Goal: Entertainment & Leisure: Consume media (video, audio)

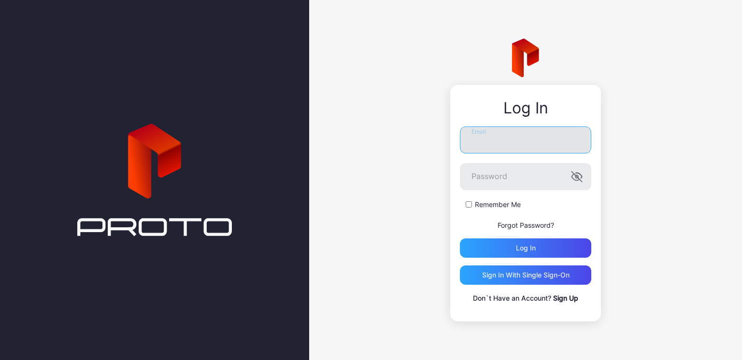
click at [500, 140] on input "Email" at bounding box center [525, 140] width 131 height 27
type input "**********"
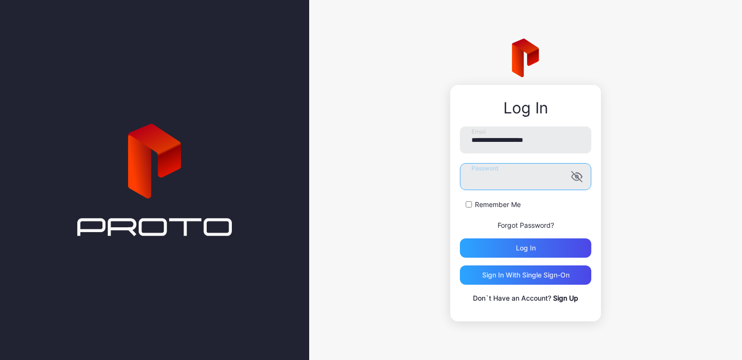
click at [460, 239] on button "Log in" at bounding box center [525, 248] width 131 height 19
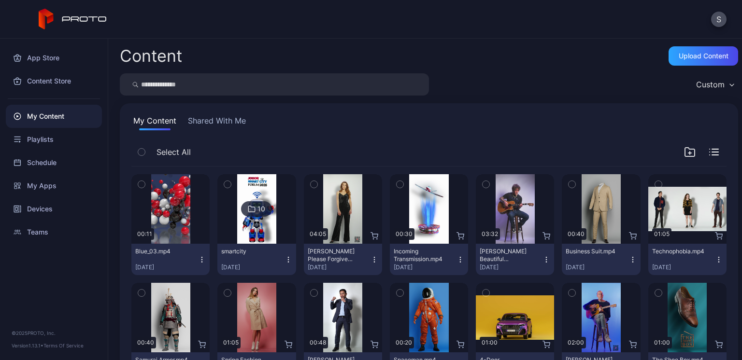
click at [260, 207] on div "10" at bounding box center [261, 209] width 8 height 9
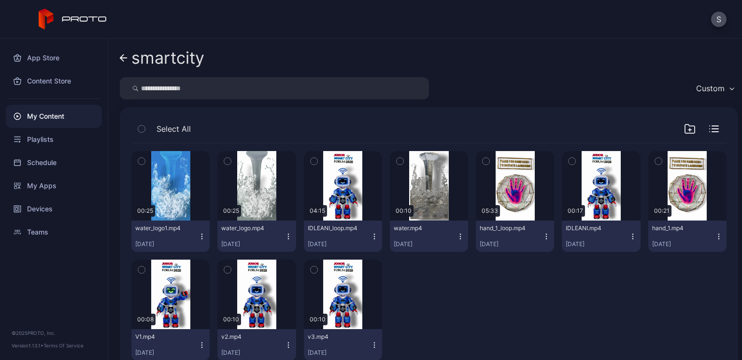
click at [199, 238] on icon "button" at bounding box center [202, 237] width 8 height 8
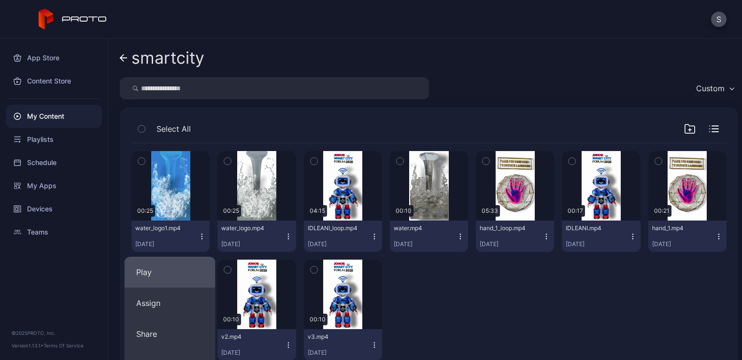
click at [178, 272] on button "Play" at bounding box center [170, 272] width 91 height 31
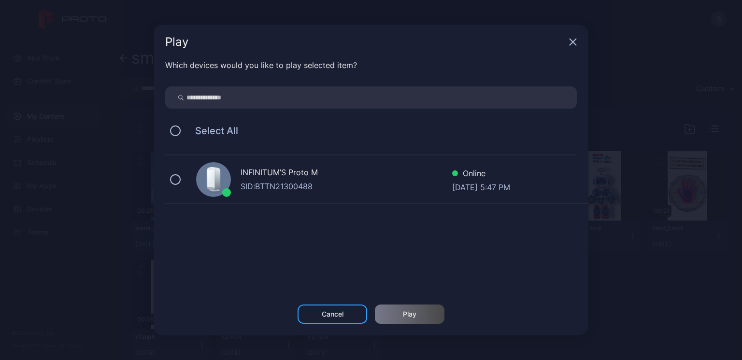
click at [274, 167] on div "INFINITUM’S Proto M" at bounding box center [347, 174] width 212 height 14
click at [403, 315] on div "Play" at bounding box center [410, 315] width 14 height 8
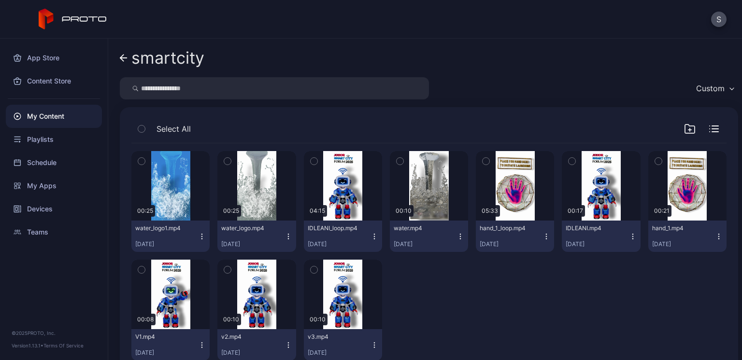
click at [500, 235] on icon "button" at bounding box center [547, 237] width 8 height 8
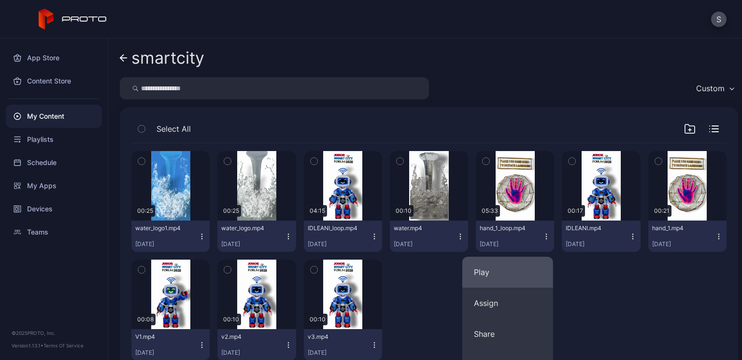
click at [500, 267] on button "Play" at bounding box center [507, 272] width 91 height 31
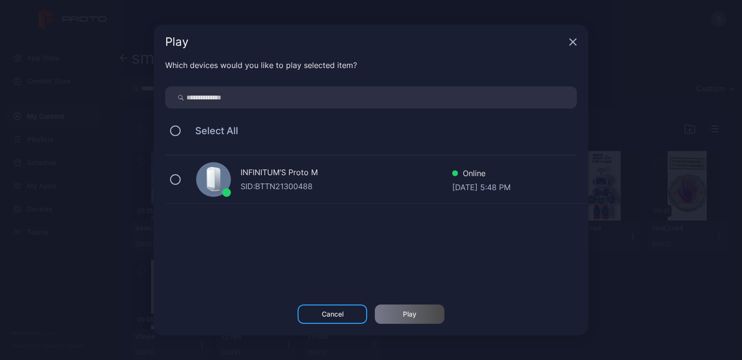
click at [243, 181] on div "SID: BTTN21300488" at bounding box center [347, 187] width 212 height 12
click at [400, 315] on div "Play" at bounding box center [410, 314] width 70 height 19
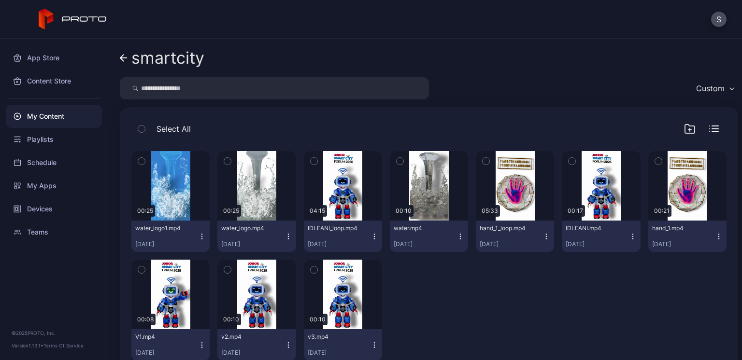
click at [500, 238] on icon "button" at bounding box center [633, 237] width 8 height 8
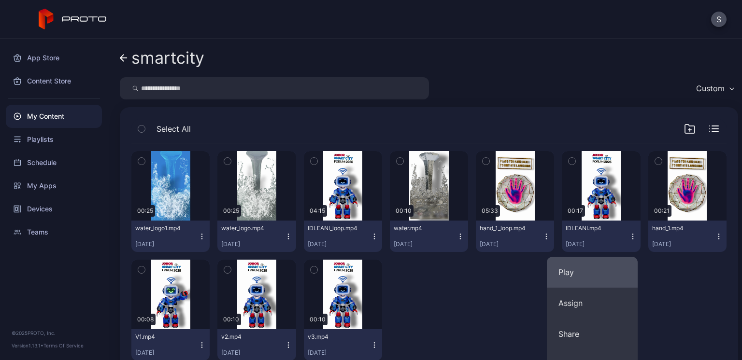
click at [500, 272] on button "Play" at bounding box center [592, 272] width 91 height 31
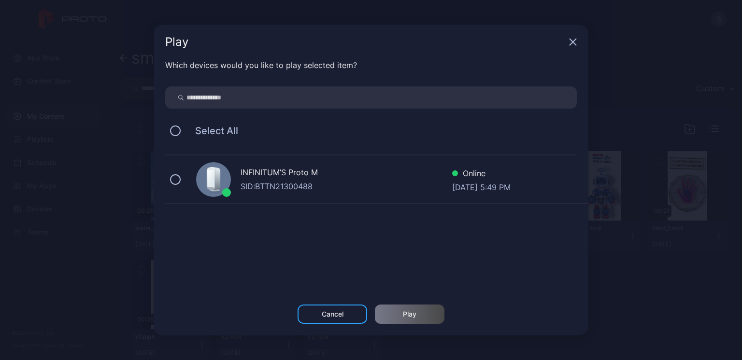
click at [256, 184] on div "SID: BTTN21300488" at bounding box center [347, 187] width 212 height 12
click at [403, 314] on div "Play" at bounding box center [410, 315] width 14 height 8
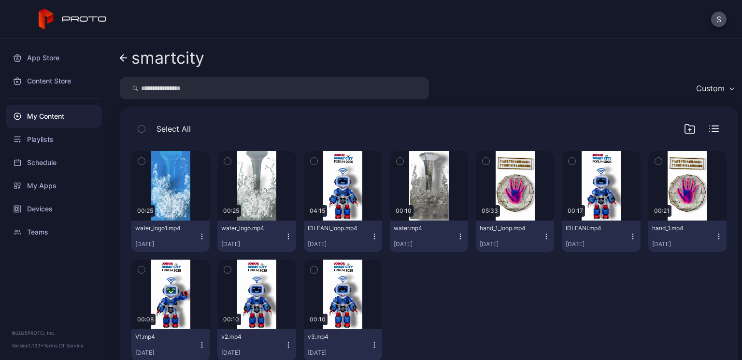
click at [198, 343] on icon "button" at bounding box center [202, 346] width 8 height 8
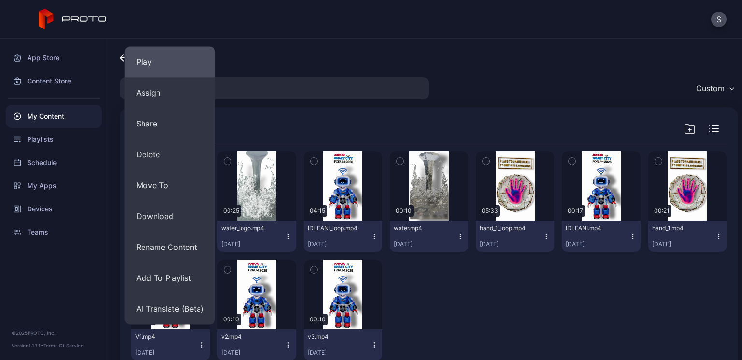
click at [165, 64] on button "Play" at bounding box center [170, 61] width 91 height 31
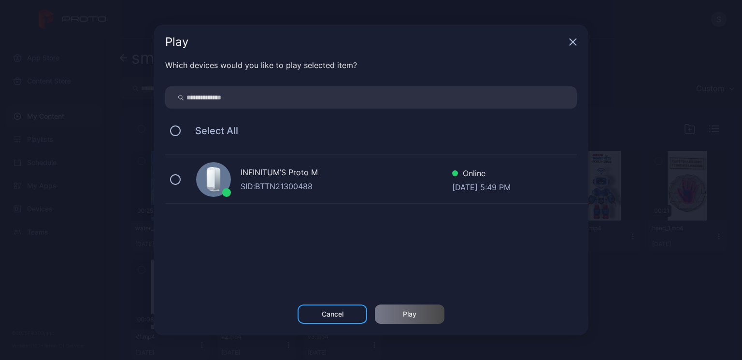
click at [297, 175] on div "INFINITUM’S Proto M" at bounding box center [347, 174] width 212 height 14
click at [416, 311] on div "Play" at bounding box center [410, 315] width 14 height 8
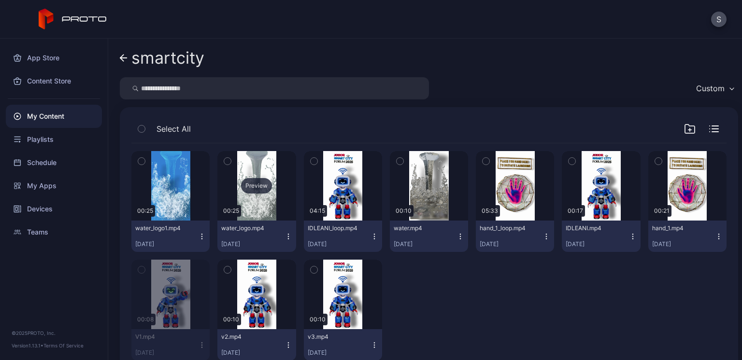
scroll to position [6, 0]
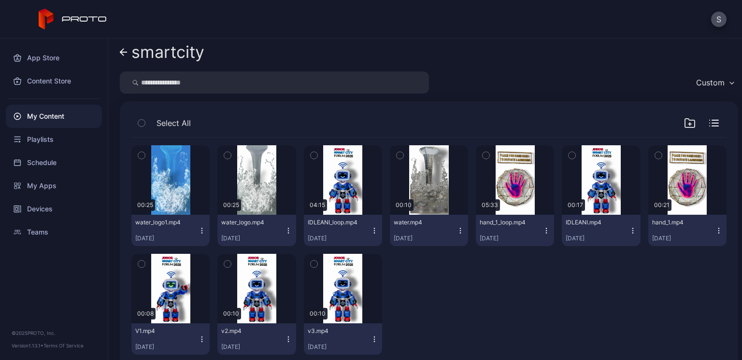
click at [201, 341] on icon "button" at bounding box center [202, 340] width 8 height 8
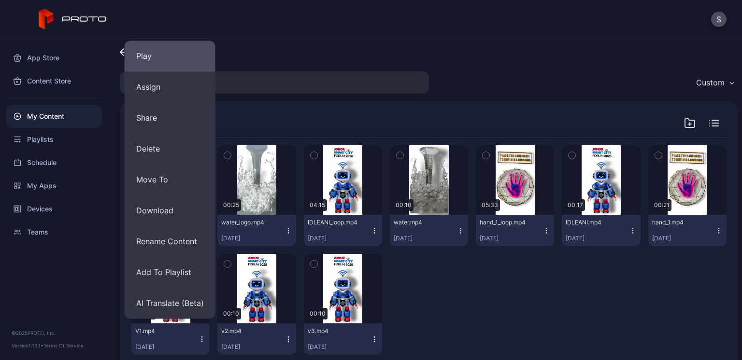
click at [173, 60] on button "Play" at bounding box center [170, 56] width 91 height 31
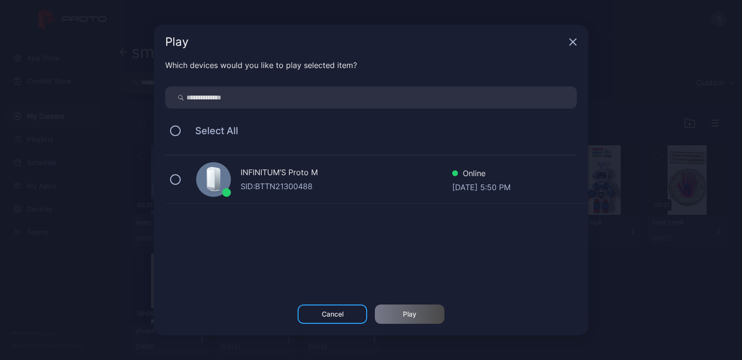
click at [292, 186] on div "SID: BTTN21300488" at bounding box center [347, 187] width 212 height 12
click at [398, 318] on div "Play" at bounding box center [410, 314] width 70 height 19
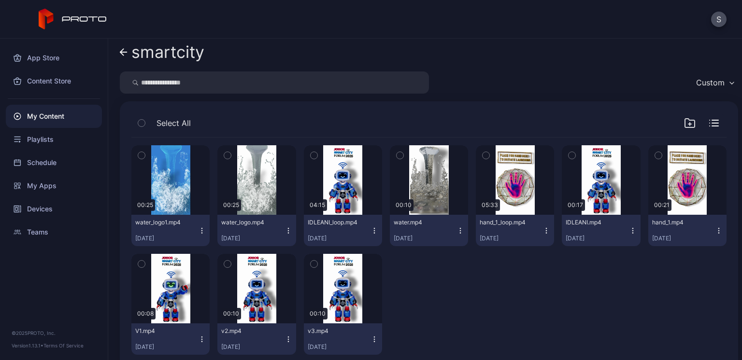
click at [363, 232] on div "IDLEANI_loop.mp4 [DATE]" at bounding box center [339, 231] width 63 height 24
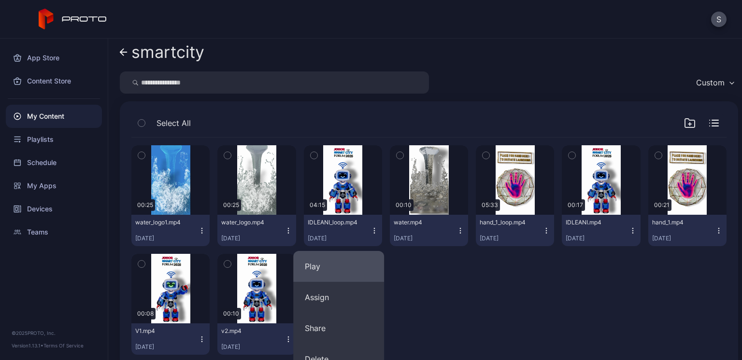
click at [336, 262] on button "Play" at bounding box center [338, 266] width 91 height 31
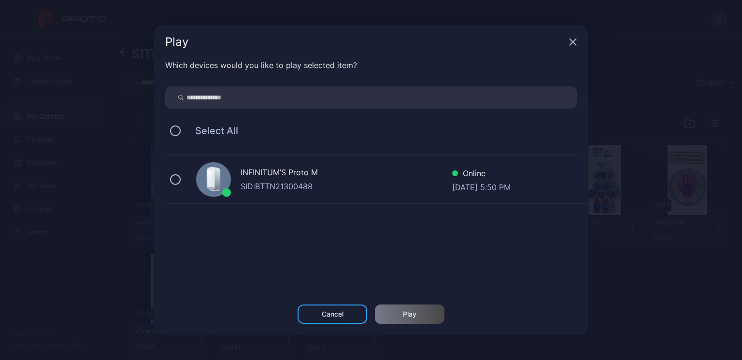
click at [304, 182] on div "SID: BTTN21300488" at bounding box center [347, 187] width 212 height 12
click at [397, 314] on div "Play" at bounding box center [410, 314] width 70 height 19
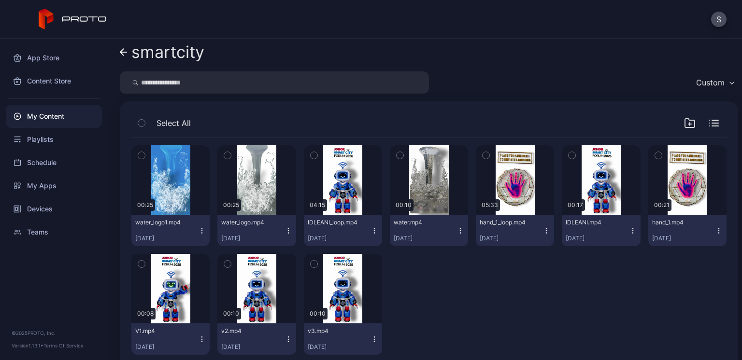
click at [449, 227] on div "water.mp4 [DATE]" at bounding box center [425, 231] width 63 height 24
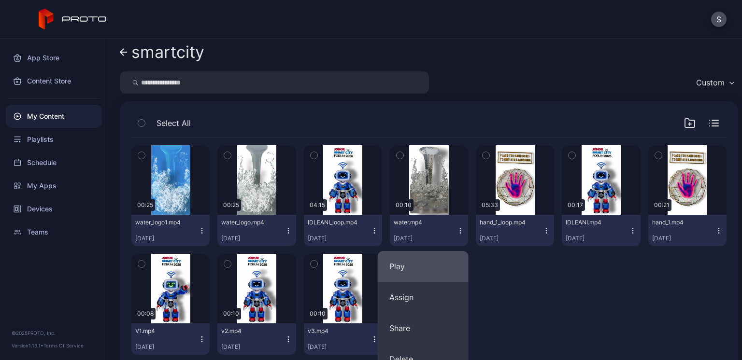
click at [429, 263] on button "Play" at bounding box center [423, 266] width 91 height 31
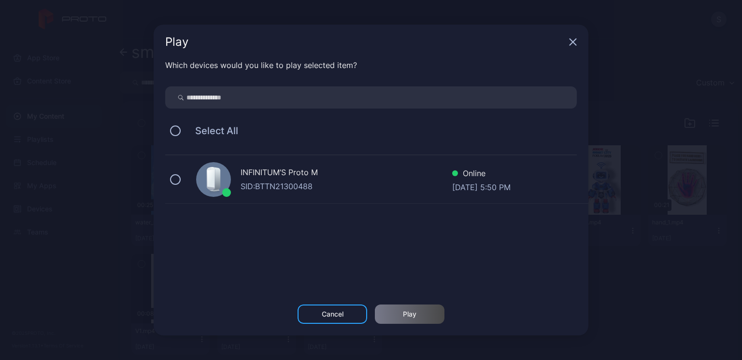
click at [301, 185] on div "SID: BTTN21300488" at bounding box center [347, 187] width 212 height 12
click at [394, 313] on div "Play" at bounding box center [410, 314] width 70 height 19
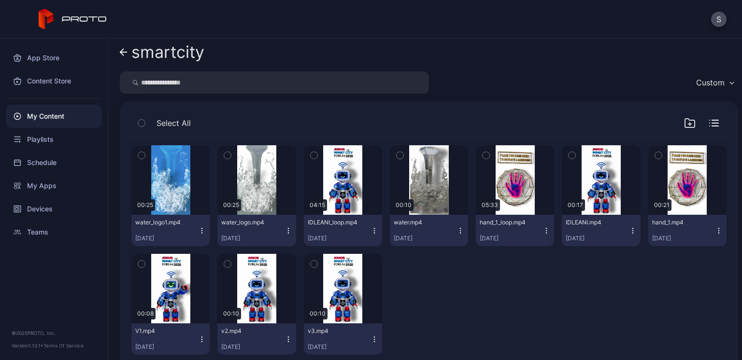
click at [285, 229] on icon "button" at bounding box center [289, 231] width 8 height 8
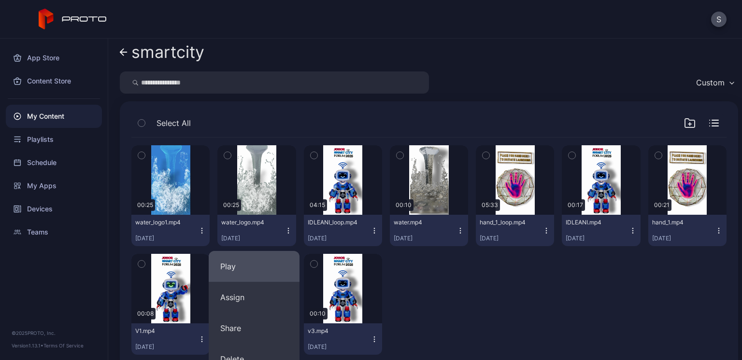
click at [265, 257] on button "Play" at bounding box center [254, 266] width 91 height 31
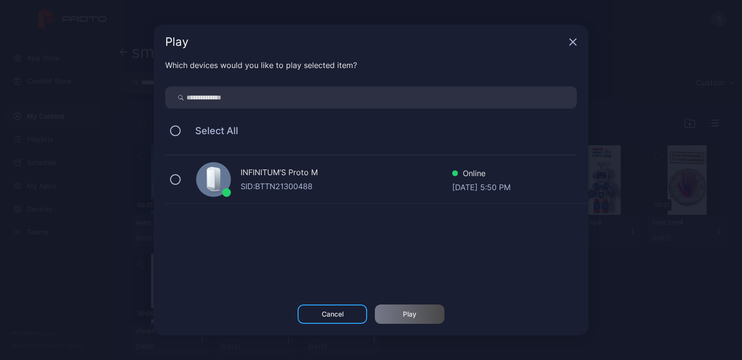
click at [288, 183] on div "SID: BTTN21300488" at bounding box center [347, 187] width 212 height 12
click at [385, 313] on div "Play" at bounding box center [410, 314] width 70 height 19
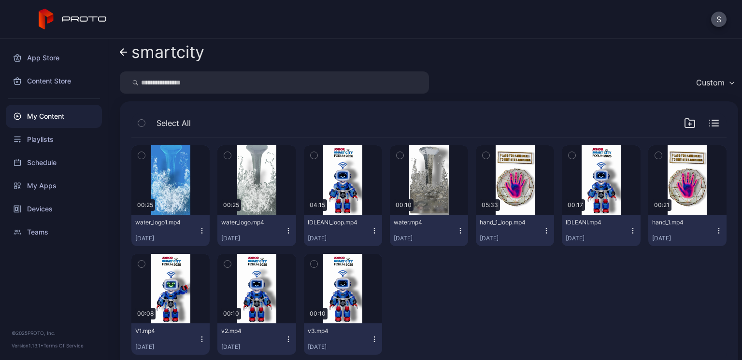
click at [200, 231] on icon "button" at bounding box center [202, 231] width 8 height 8
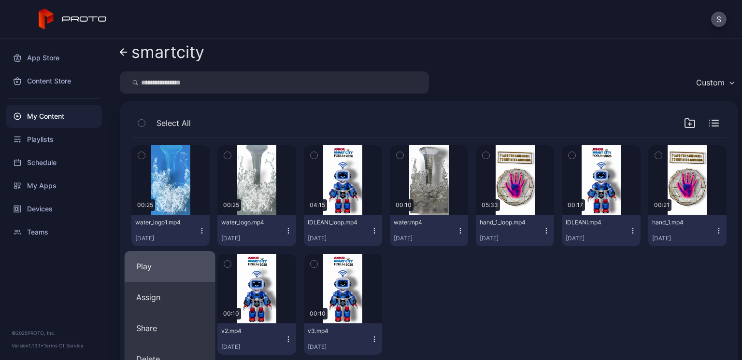
click at [183, 261] on button "Play" at bounding box center [170, 266] width 91 height 31
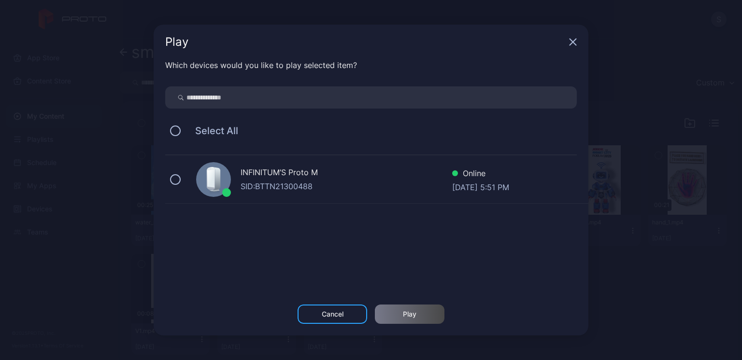
click at [296, 182] on div "SID: BTTN21300488" at bounding box center [347, 187] width 212 height 12
click at [395, 309] on div "Play" at bounding box center [410, 314] width 70 height 19
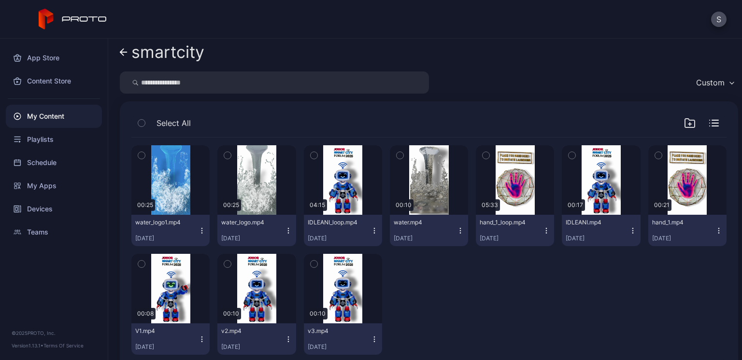
click at [125, 51] on icon at bounding box center [124, 52] width 8 height 8
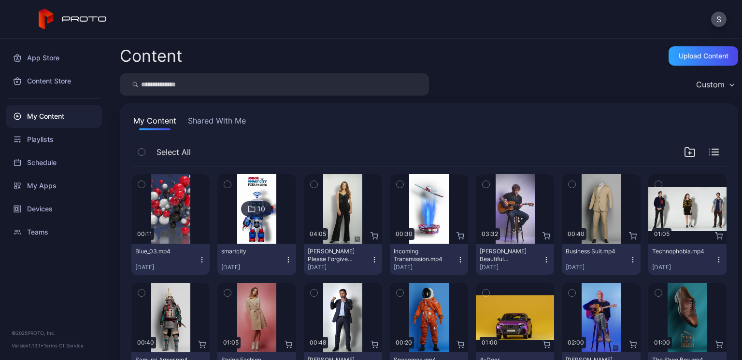
click at [253, 205] on icon at bounding box center [252, 209] width 8 height 12
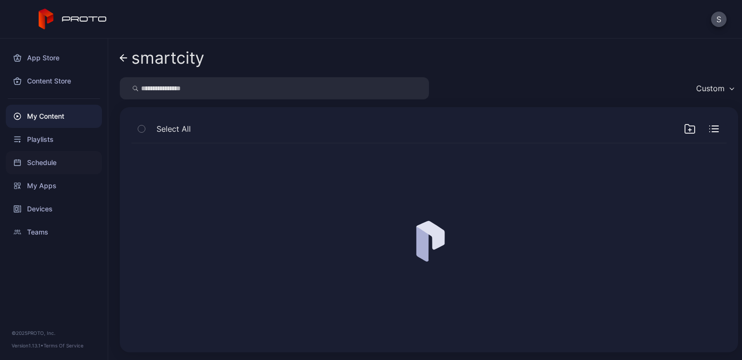
click at [41, 161] on div "Schedule" at bounding box center [54, 162] width 96 height 23
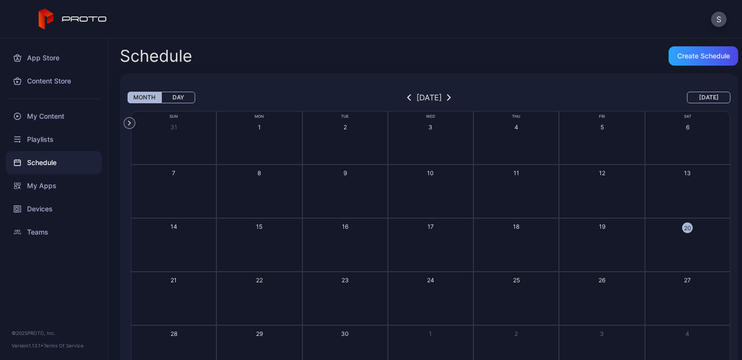
click at [178, 96] on button "Day" at bounding box center [178, 98] width 34 height 12
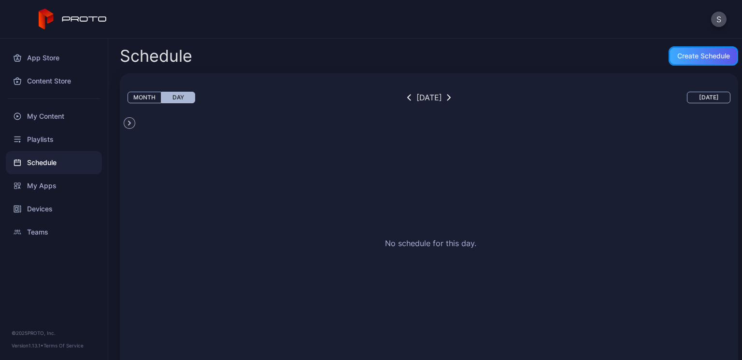
click at [500, 55] on div "Create Schedule" at bounding box center [703, 56] width 53 height 8
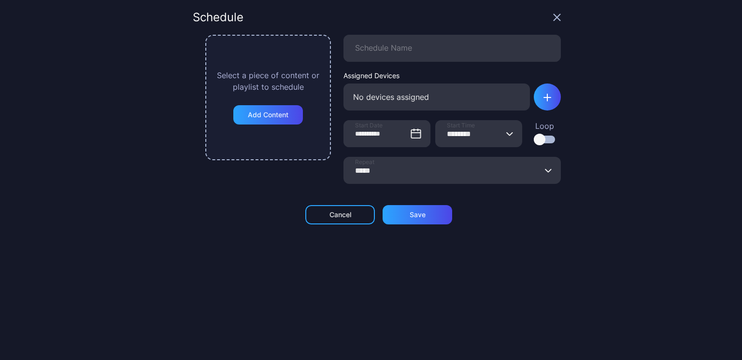
click at [500, 143] on div at bounding box center [540, 140] width 12 height 12
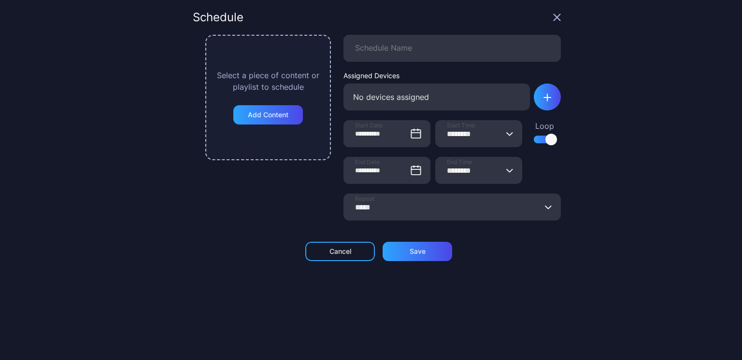
click at [500, 22] on div "Schedule" at bounding box center [377, 23] width 368 height 23
click at [500, 16] on icon "button" at bounding box center [557, 17] width 6 height 6
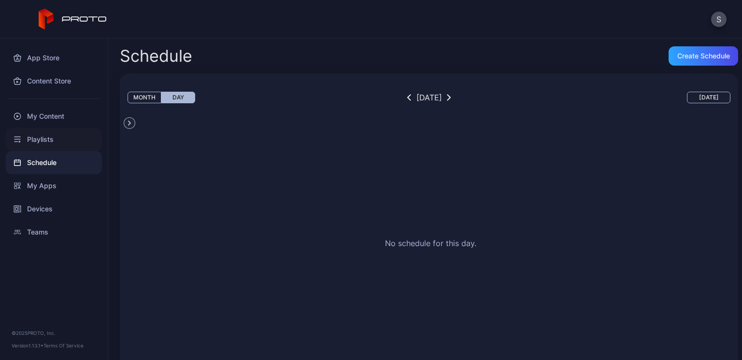
click at [47, 140] on div "Playlists" at bounding box center [54, 139] width 96 height 23
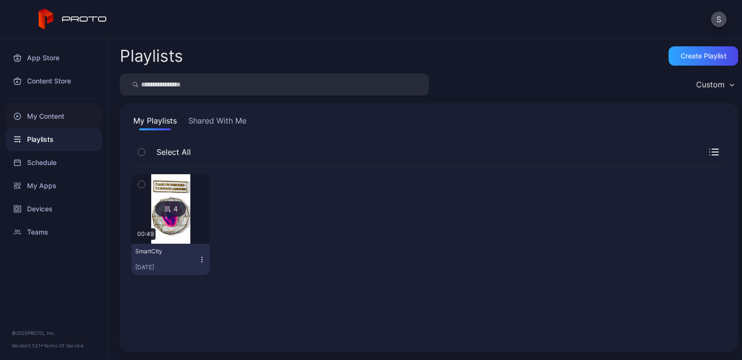
click at [58, 110] on div "My Content" at bounding box center [54, 116] width 96 height 23
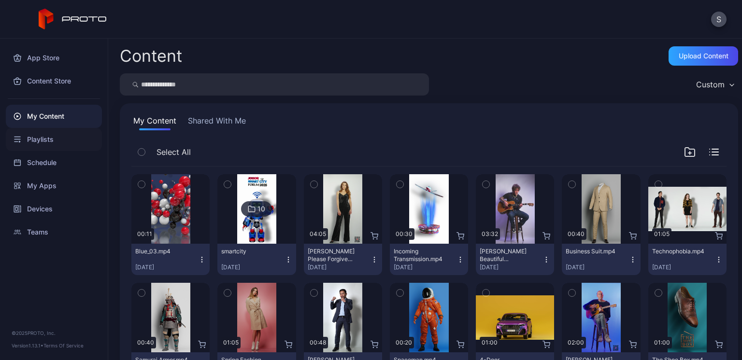
click at [54, 134] on div "Playlists" at bounding box center [54, 139] width 96 height 23
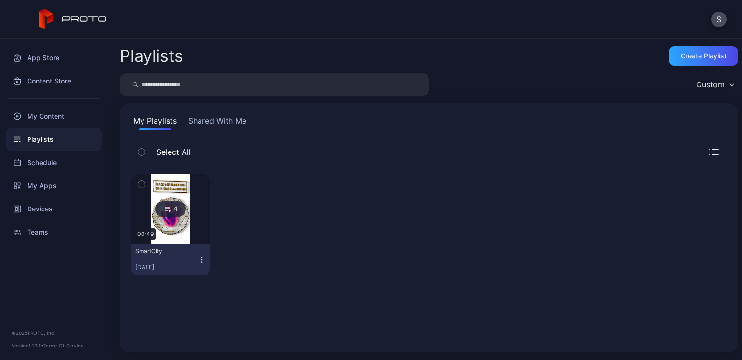
click at [154, 273] on button "SmartCIty [DATE]" at bounding box center [170, 259] width 78 height 31
drag, startPoint x: 262, startPoint y: 257, endPoint x: 184, endPoint y: 218, distance: 86.9
click at [184, 218] on div "4 00:49 SmartCIty [DATE]" at bounding box center [428, 225] width 595 height 116
click at [184, 218] on img at bounding box center [170, 209] width 39 height 70
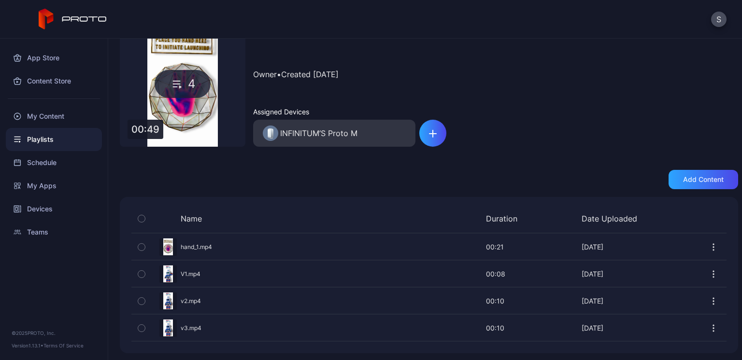
scroll to position [57, 0]
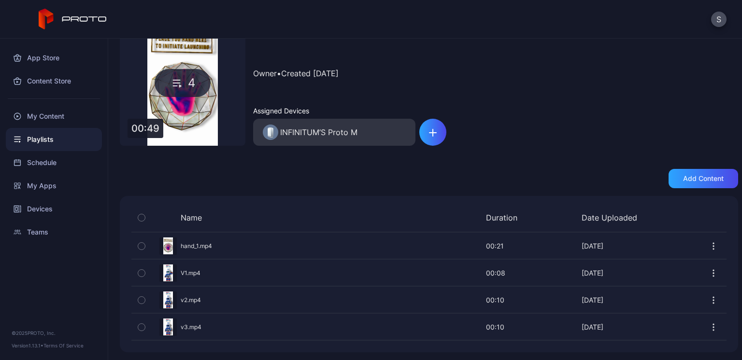
click at [243, 267] on div "Preview" at bounding box center [428, 273] width 595 height 26
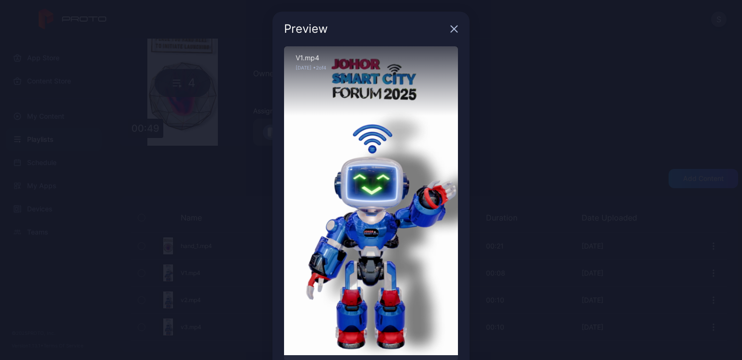
click at [450, 29] on icon "button" at bounding box center [454, 29] width 8 height 8
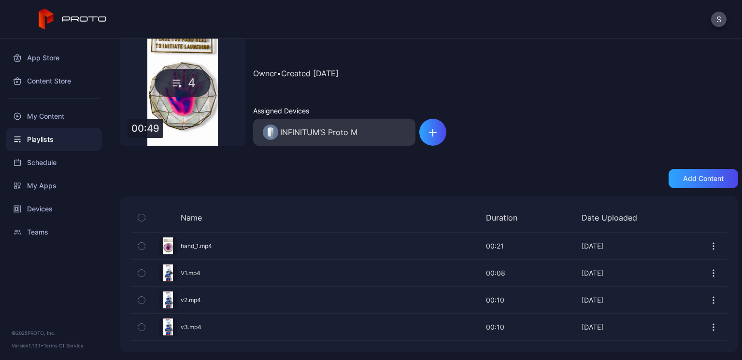
click at [500, 276] on div at bounding box center [714, 273] width 26 height 26
click at [500, 274] on icon "button" at bounding box center [714, 274] width 10 height 10
click at [311, 160] on div "Back SmartCIty 4 00:49 SmartCIty Owner • Created [DATE] Assigned Devices INFINI…" at bounding box center [425, 200] width 634 height 322
click at [53, 184] on div "My Apps" at bounding box center [54, 185] width 96 height 23
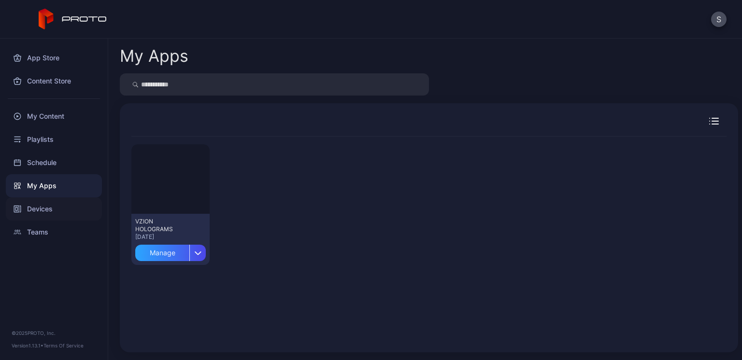
click at [47, 207] on div "Devices" at bounding box center [54, 209] width 96 height 23
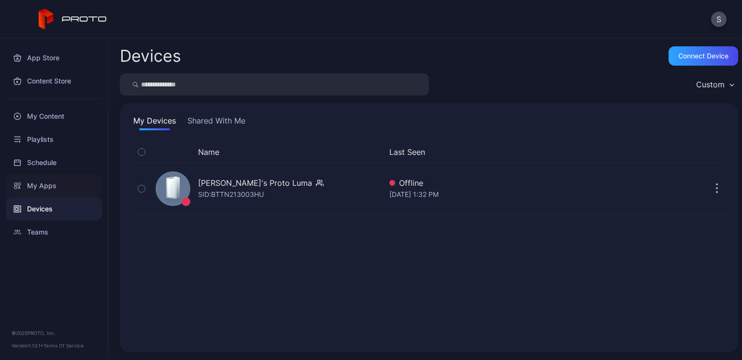
click at [46, 197] on div "My Apps" at bounding box center [54, 185] width 96 height 23
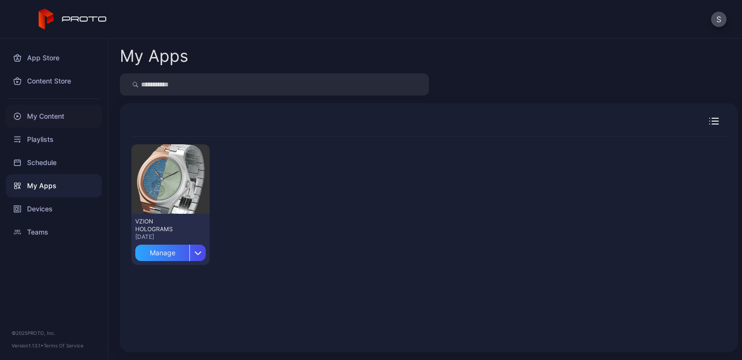
click at [45, 119] on div "My Content" at bounding box center [54, 116] width 96 height 23
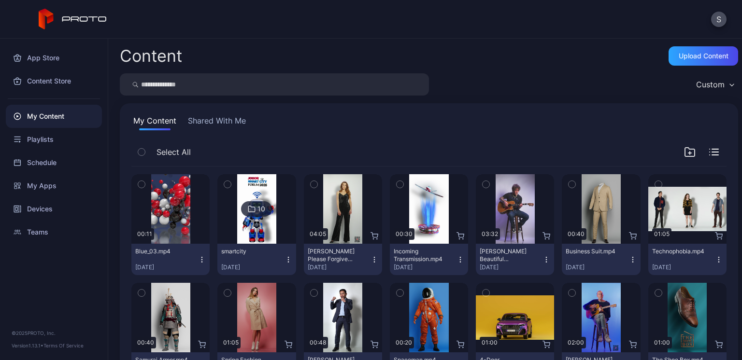
click at [255, 253] on div "smartcity" at bounding box center [247, 252] width 53 height 8
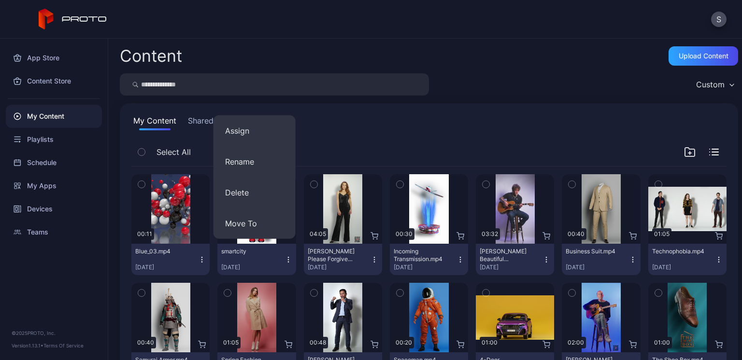
click at [255, 268] on div "[DATE]" at bounding box center [252, 268] width 63 height 8
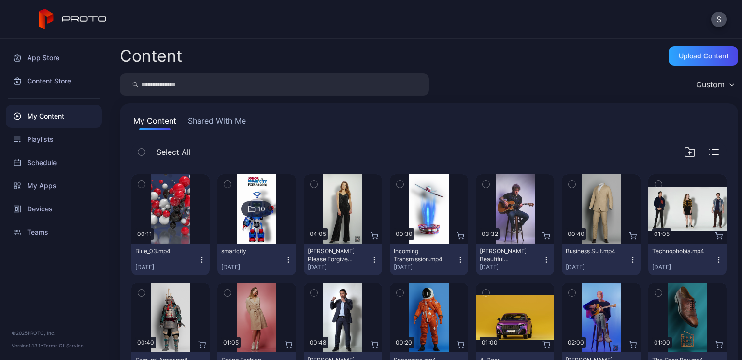
click at [256, 217] on img at bounding box center [256, 209] width 39 height 70
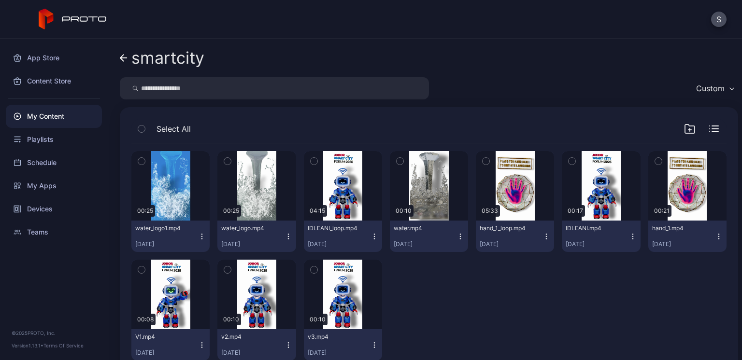
scroll to position [28, 0]
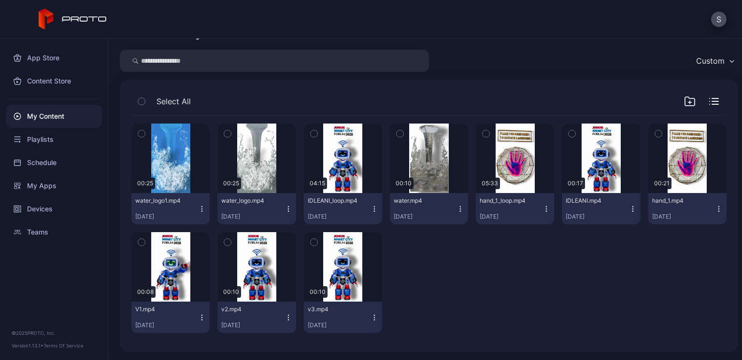
click at [371, 206] on icon "button" at bounding box center [375, 209] width 8 height 8
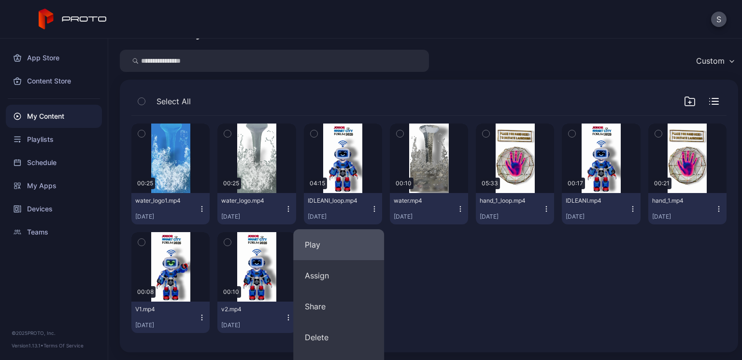
click at [357, 236] on button "Play" at bounding box center [338, 244] width 91 height 31
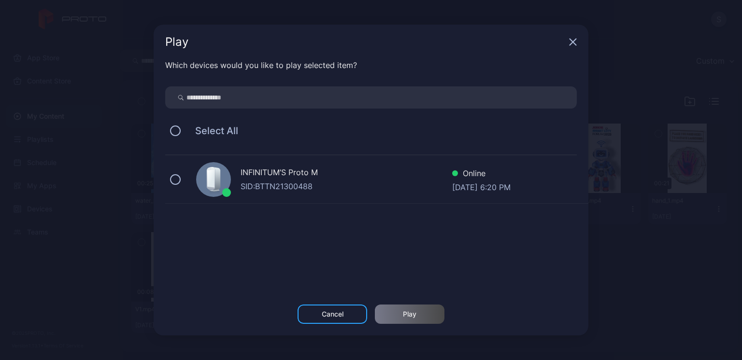
click at [500, 43] on icon "button" at bounding box center [573, 42] width 6 height 6
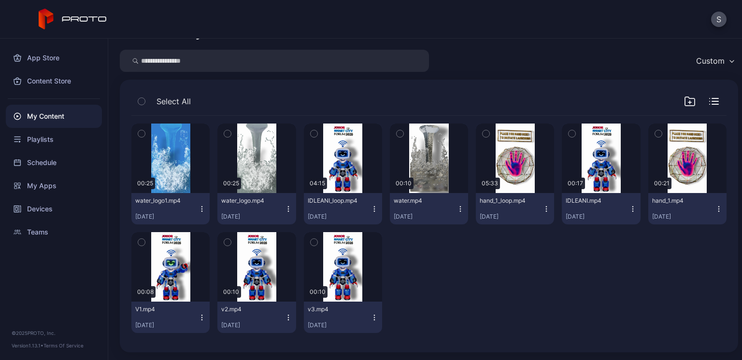
click at [139, 239] on icon "button" at bounding box center [141, 242] width 7 height 11
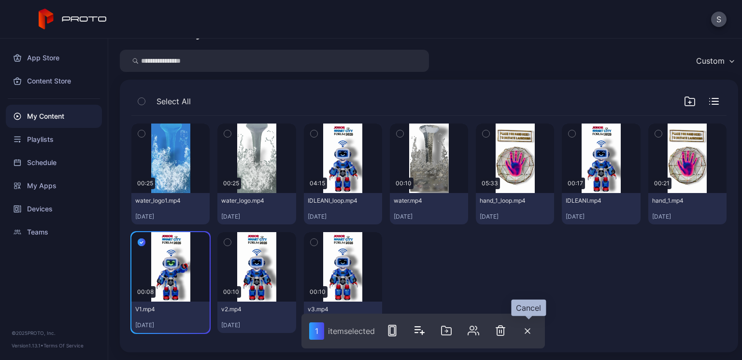
click at [500, 329] on icon "button" at bounding box center [528, 332] width 6 height 6
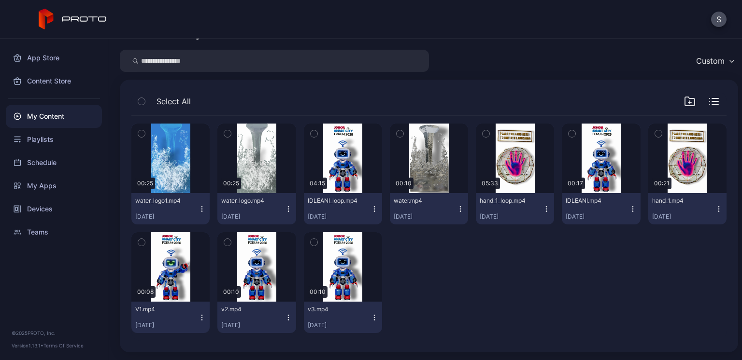
click at [198, 315] on icon "button" at bounding box center [202, 318] width 8 height 8
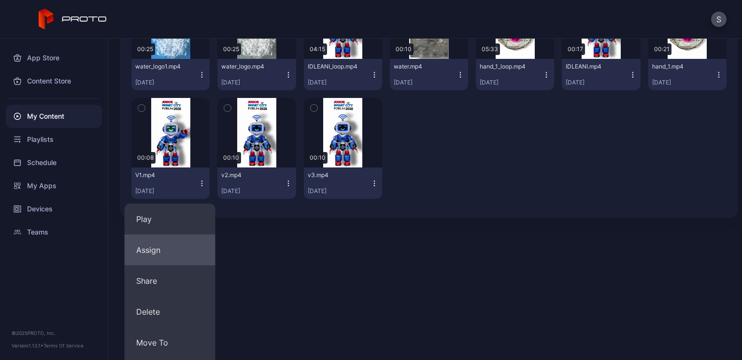
scroll to position [158, 0]
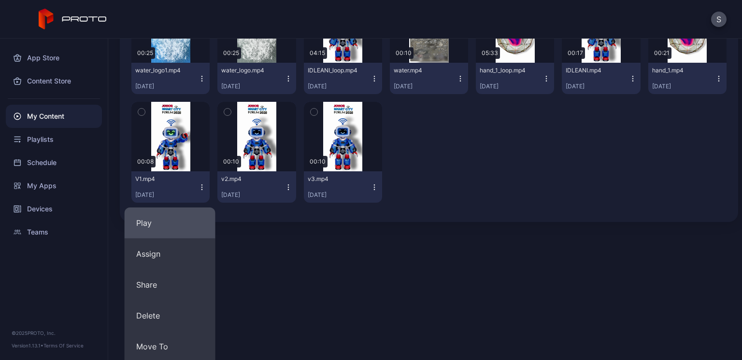
click at [157, 224] on button "Play" at bounding box center [170, 223] width 91 height 31
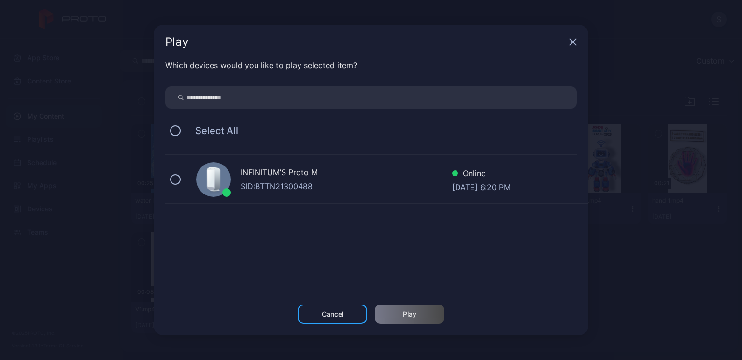
click at [182, 185] on div "INFINITUM’S Proto M SID: BTTN21300488 Online [DATE] 6:20 PM" at bounding box center [376, 180] width 423 height 48
click at [420, 316] on div "Play" at bounding box center [410, 314] width 70 height 19
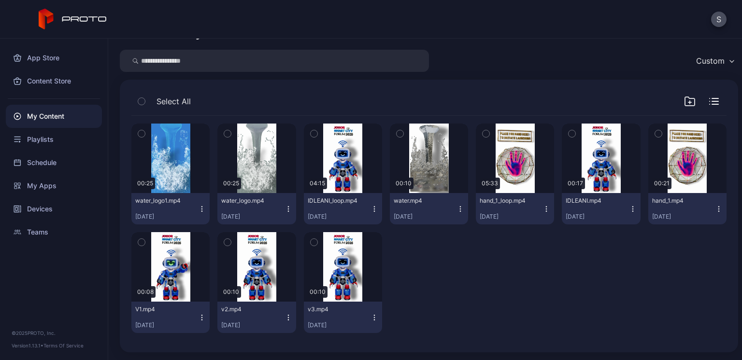
click at [371, 209] on icon "button" at bounding box center [375, 209] width 8 height 8
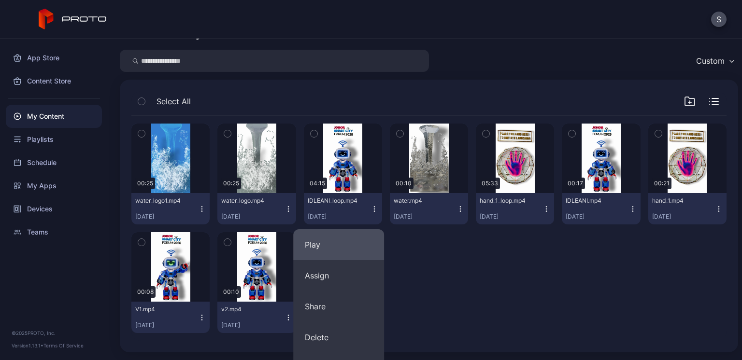
click at [342, 240] on button "Play" at bounding box center [338, 244] width 91 height 31
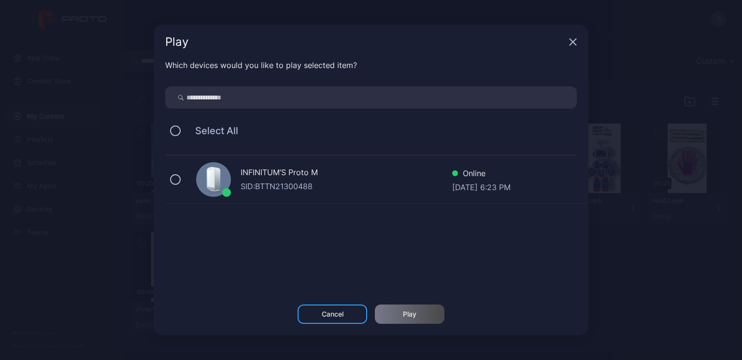
drag, startPoint x: 175, startPoint y: 175, endPoint x: 375, endPoint y: 267, distance: 220.1
click at [375, 267] on div "INFINITUM’S Proto M SID: BTTN21300488 Online [DATE] 6:23 PM" at bounding box center [376, 225] width 423 height 138
click at [180, 182] on button at bounding box center [175, 179] width 11 height 11
click at [399, 310] on div "Play" at bounding box center [410, 314] width 70 height 19
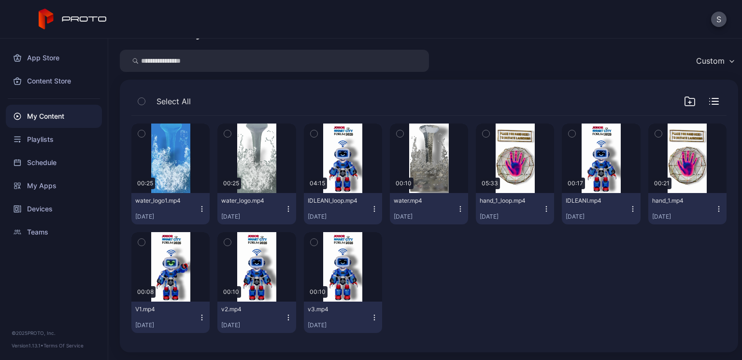
click at [198, 319] on icon "button" at bounding box center [202, 318] width 8 height 8
click at [167, 343] on button "Play" at bounding box center [170, 353] width 91 height 31
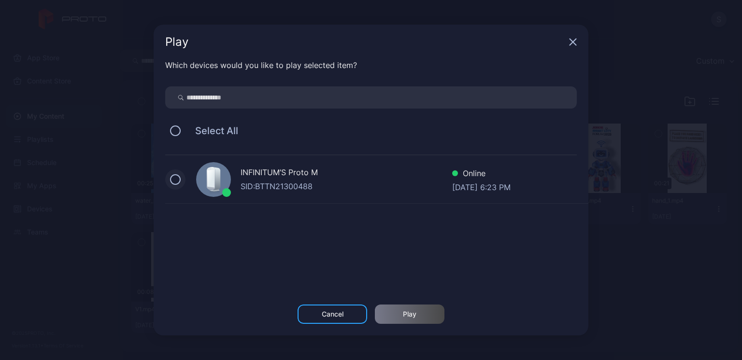
click at [176, 176] on button at bounding box center [175, 179] width 11 height 11
click at [414, 319] on div "Play" at bounding box center [410, 314] width 70 height 19
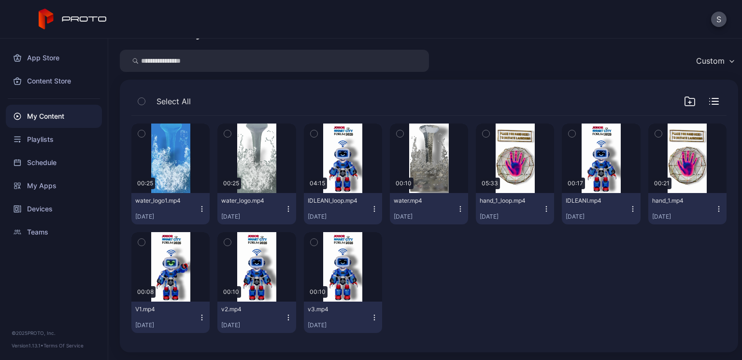
click at [371, 205] on icon "button" at bounding box center [375, 209] width 8 height 8
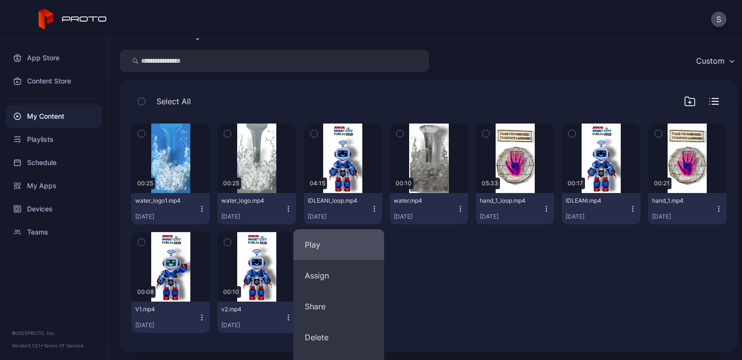
click at [331, 239] on button "Play" at bounding box center [338, 244] width 91 height 31
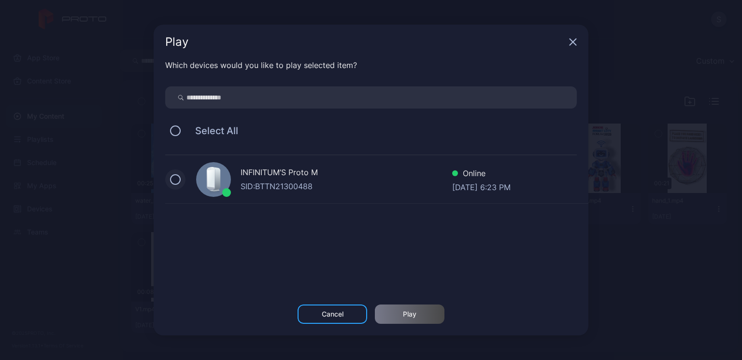
click at [170, 180] on button at bounding box center [175, 179] width 11 height 11
click at [395, 316] on div "Play" at bounding box center [410, 314] width 70 height 19
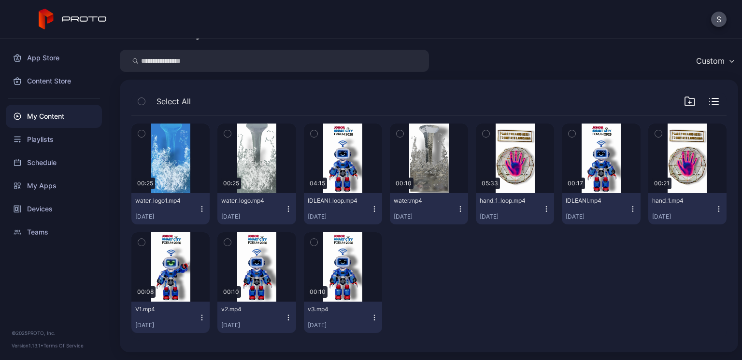
click at [199, 319] on icon "button" at bounding box center [202, 318] width 8 height 8
click at [175, 343] on button "Play" at bounding box center [170, 353] width 91 height 31
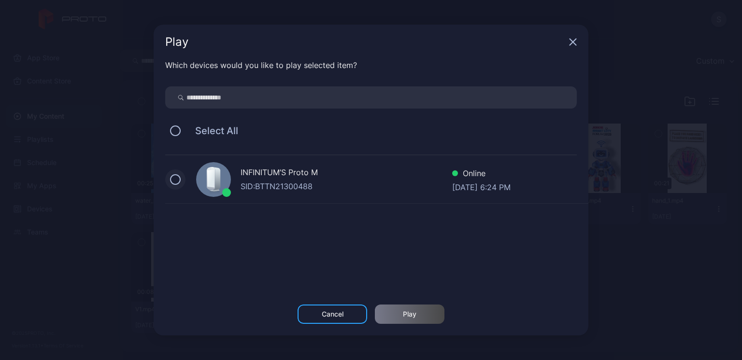
click at [180, 177] on button at bounding box center [175, 179] width 11 height 11
click at [419, 318] on div "Play" at bounding box center [410, 314] width 70 height 19
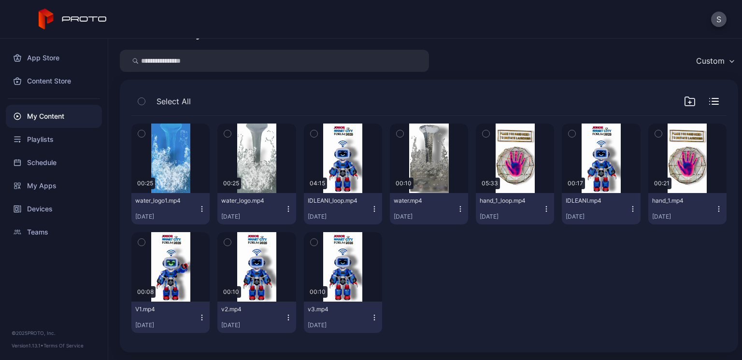
click at [371, 207] on icon "button" at bounding box center [375, 209] width 8 height 8
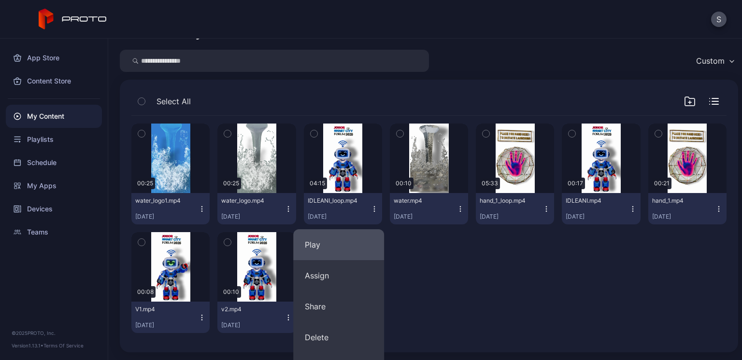
click at [326, 255] on button "Play" at bounding box center [338, 244] width 91 height 31
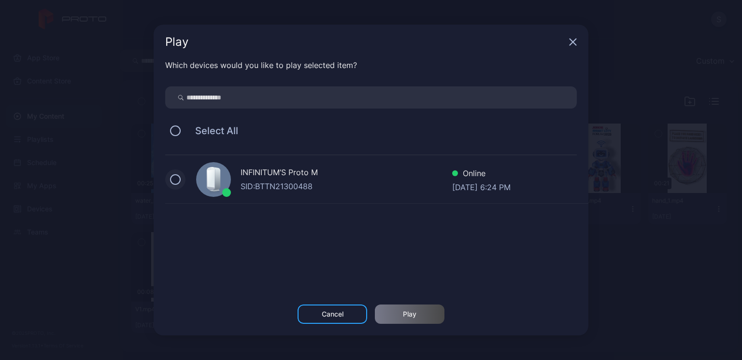
click at [176, 176] on button at bounding box center [175, 179] width 11 height 11
click at [402, 315] on div "Play" at bounding box center [410, 314] width 70 height 19
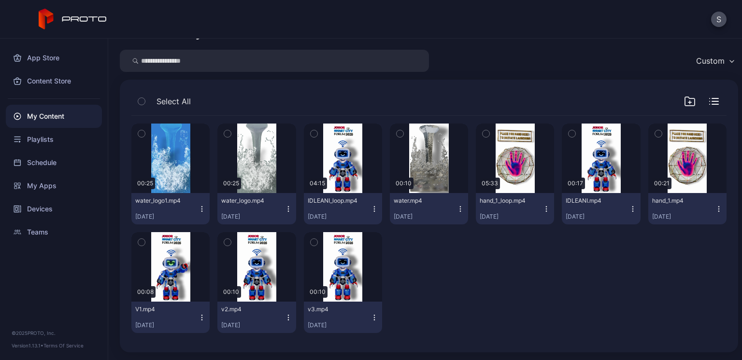
click at [285, 316] on icon "button" at bounding box center [289, 318] width 8 height 8
click at [246, 343] on button "Play" at bounding box center [254, 353] width 91 height 31
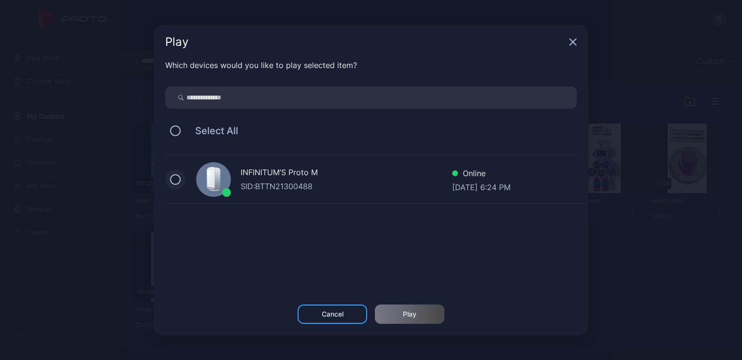
click at [172, 182] on button at bounding box center [175, 179] width 11 height 11
click at [400, 312] on div "Play" at bounding box center [410, 314] width 70 height 19
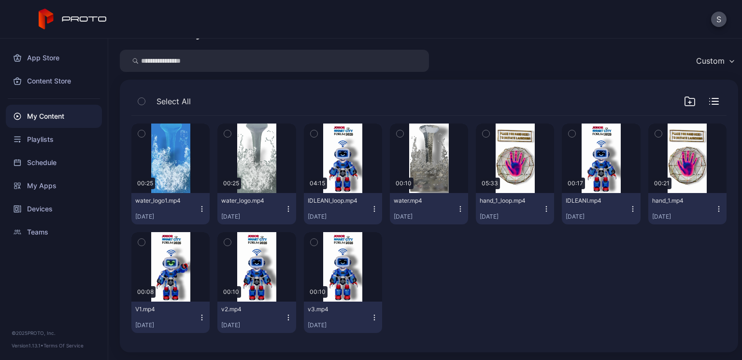
click at [371, 209] on icon "button" at bounding box center [375, 209] width 8 height 8
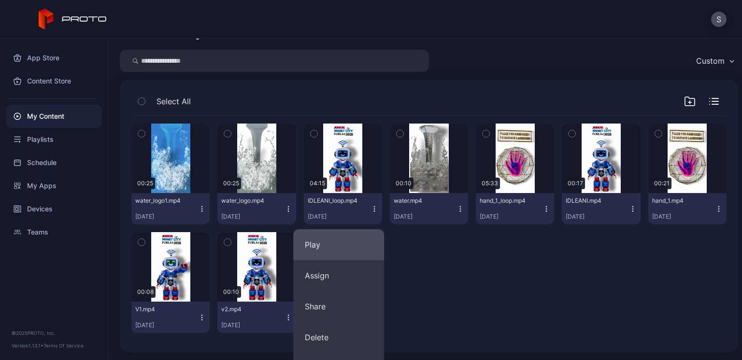
click at [330, 238] on button "Play" at bounding box center [338, 244] width 91 height 31
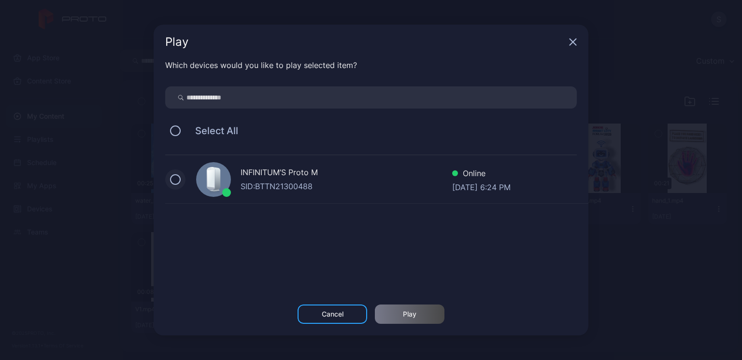
click at [177, 181] on button at bounding box center [175, 179] width 11 height 11
click at [395, 312] on div "Play" at bounding box center [410, 314] width 70 height 19
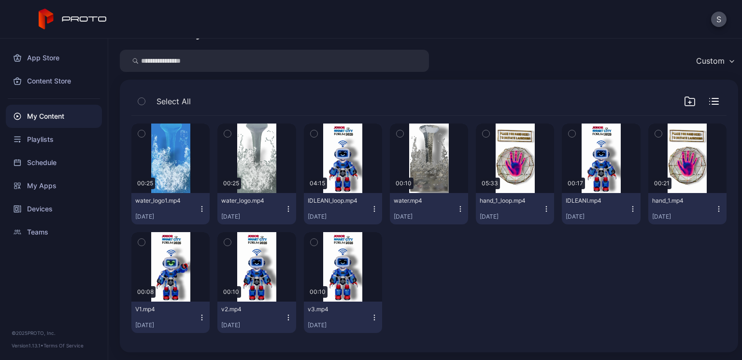
click at [371, 314] on icon "button" at bounding box center [375, 318] width 8 height 8
click at [321, 343] on button "Play" at bounding box center [338, 353] width 91 height 31
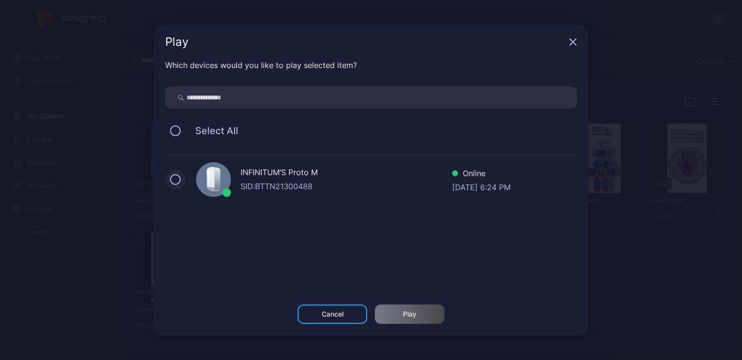
click at [172, 178] on button at bounding box center [175, 179] width 11 height 11
click at [404, 311] on div "Play" at bounding box center [410, 315] width 14 height 8
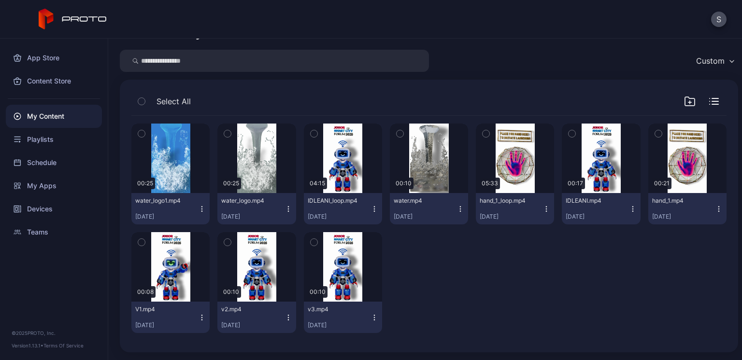
click at [371, 205] on icon "button" at bounding box center [375, 209] width 8 height 8
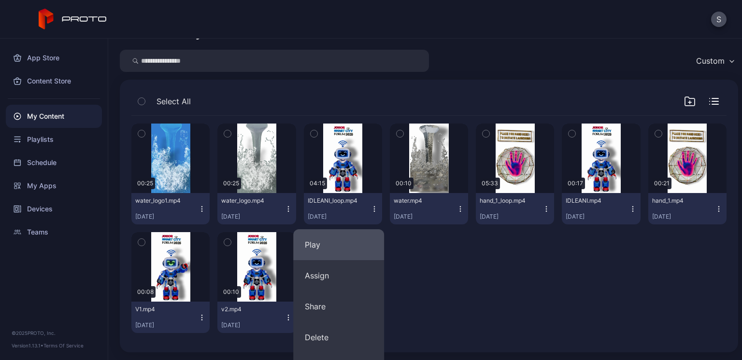
click at [316, 247] on button "Play" at bounding box center [338, 244] width 91 height 31
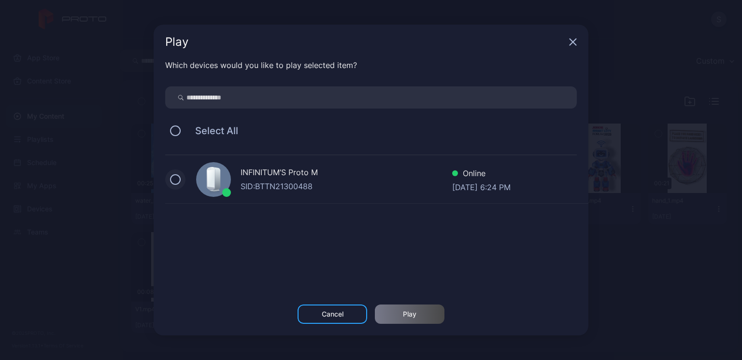
click at [171, 176] on button at bounding box center [175, 179] width 11 height 11
click at [394, 308] on div "Play" at bounding box center [410, 314] width 70 height 19
